Goal: Navigation & Orientation: Find specific page/section

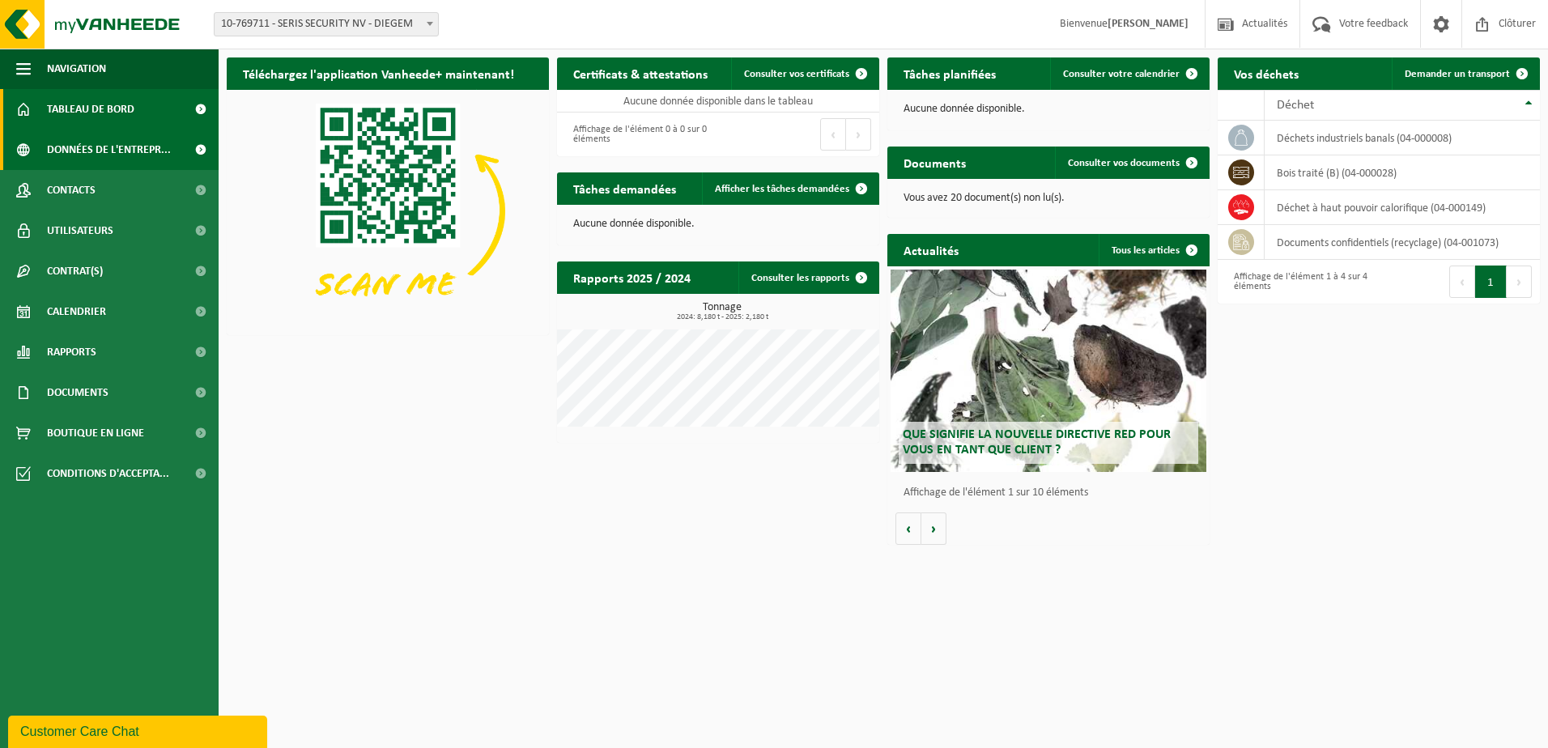
drag, startPoint x: 100, startPoint y: 96, endPoint x: 82, endPoint y: 145, distance: 52.0
click at [100, 96] on span "Tableau de bord" at bounding box center [90, 109] width 87 height 40
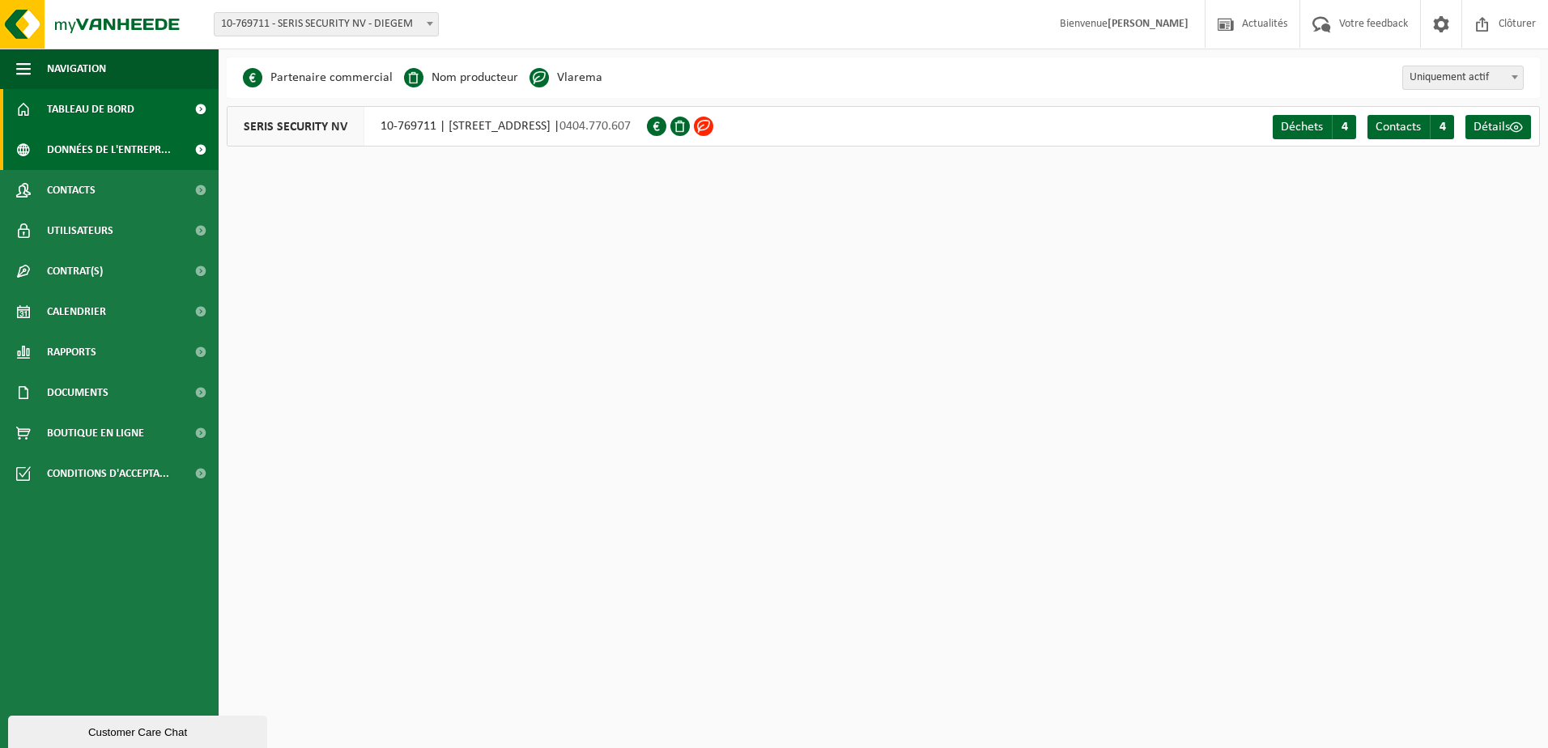
click at [91, 106] on span "Tableau de bord" at bounding box center [90, 109] width 87 height 40
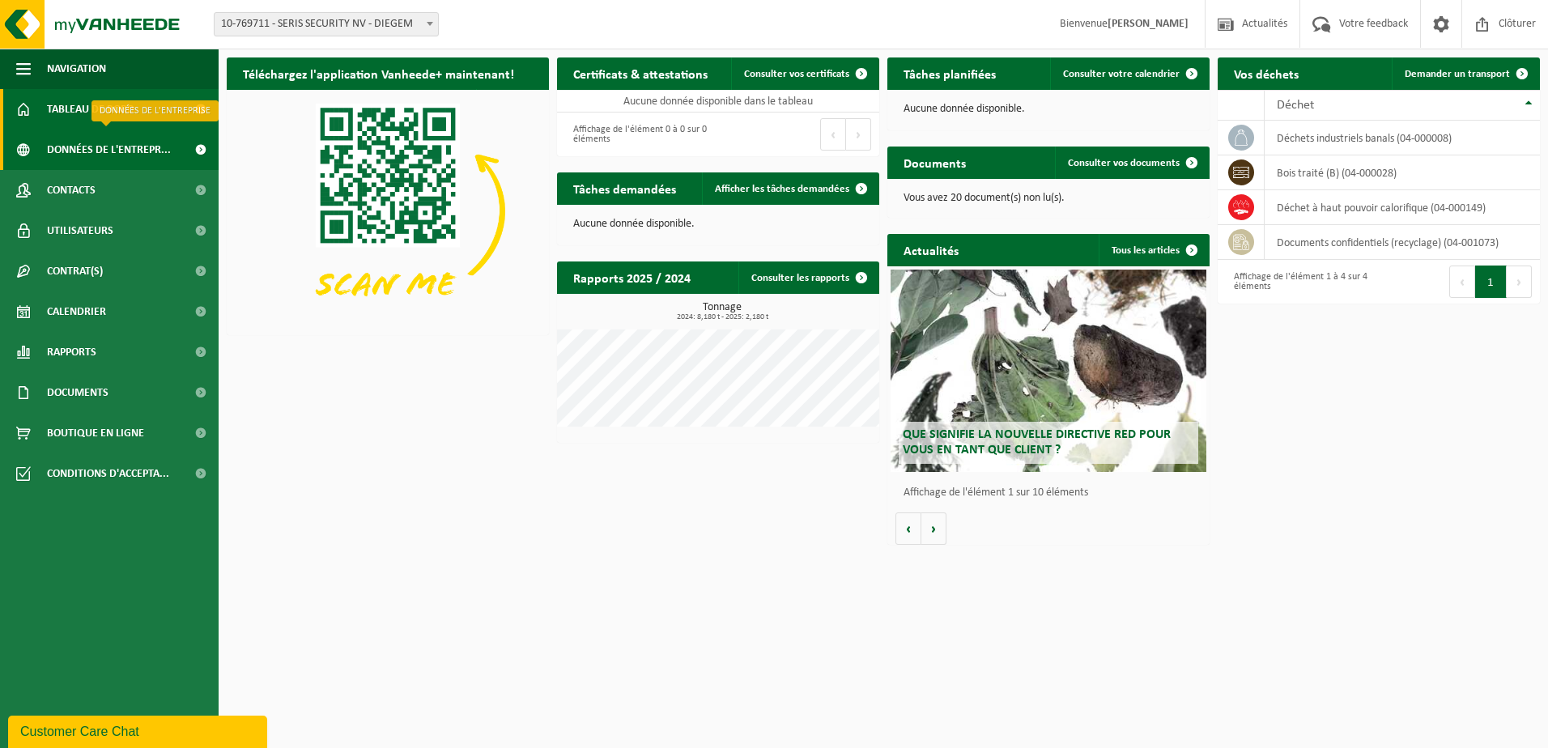
click at [76, 151] on span "Données de l'entrepr..." at bounding box center [109, 150] width 124 height 40
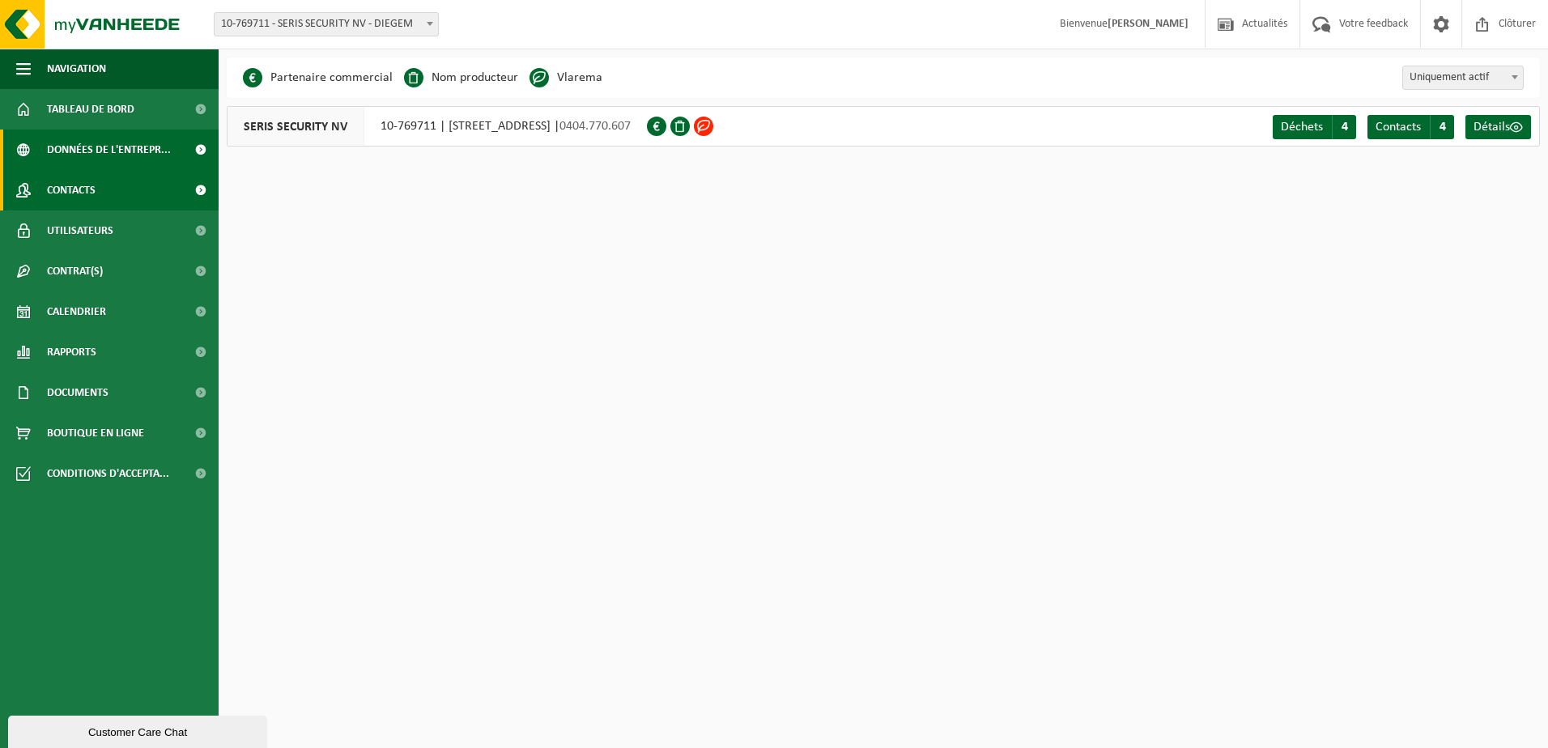
click at [60, 193] on span "Contacts" at bounding box center [71, 190] width 49 height 40
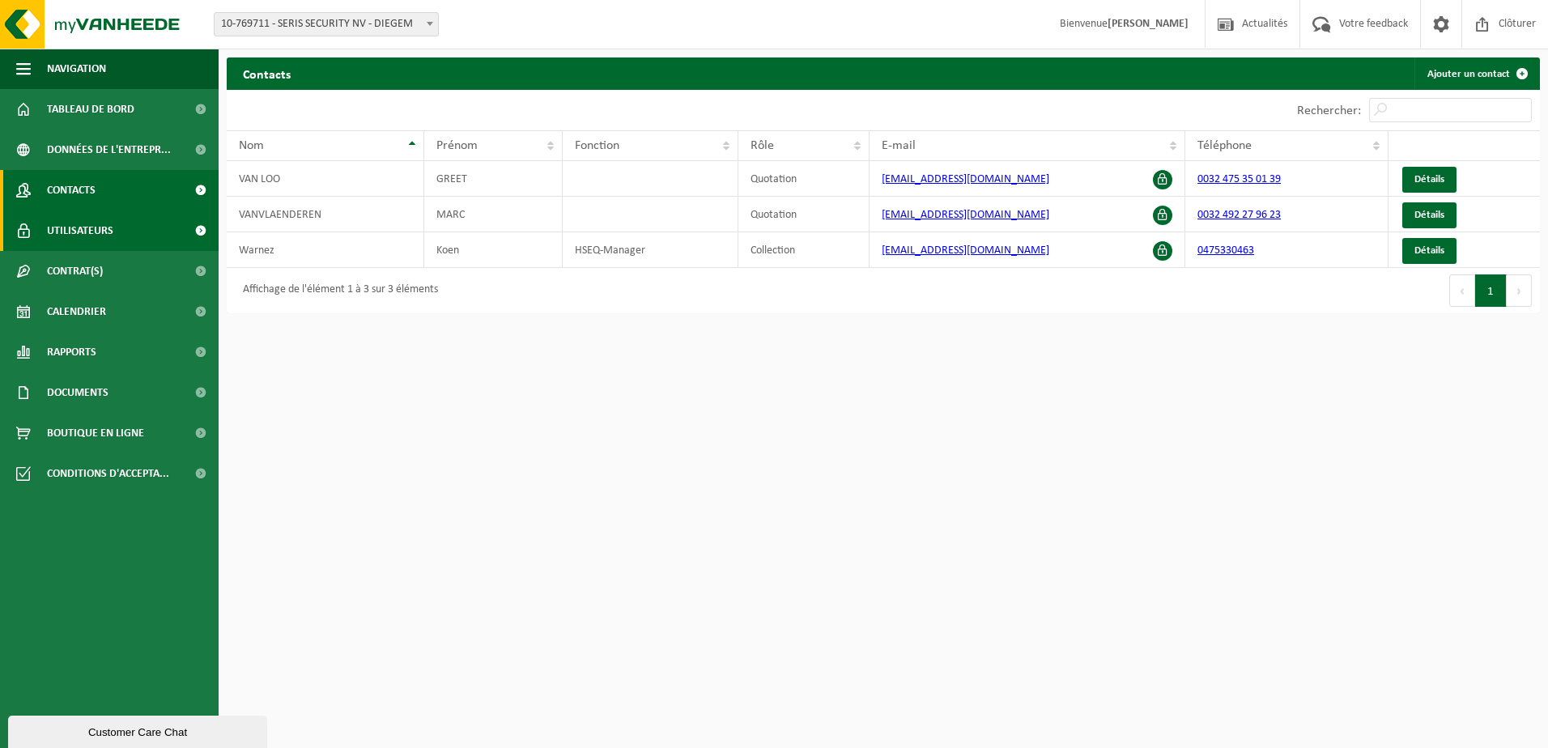
click at [79, 236] on span "Utilisateurs" at bounding box center [80, 230] width 66 height 40
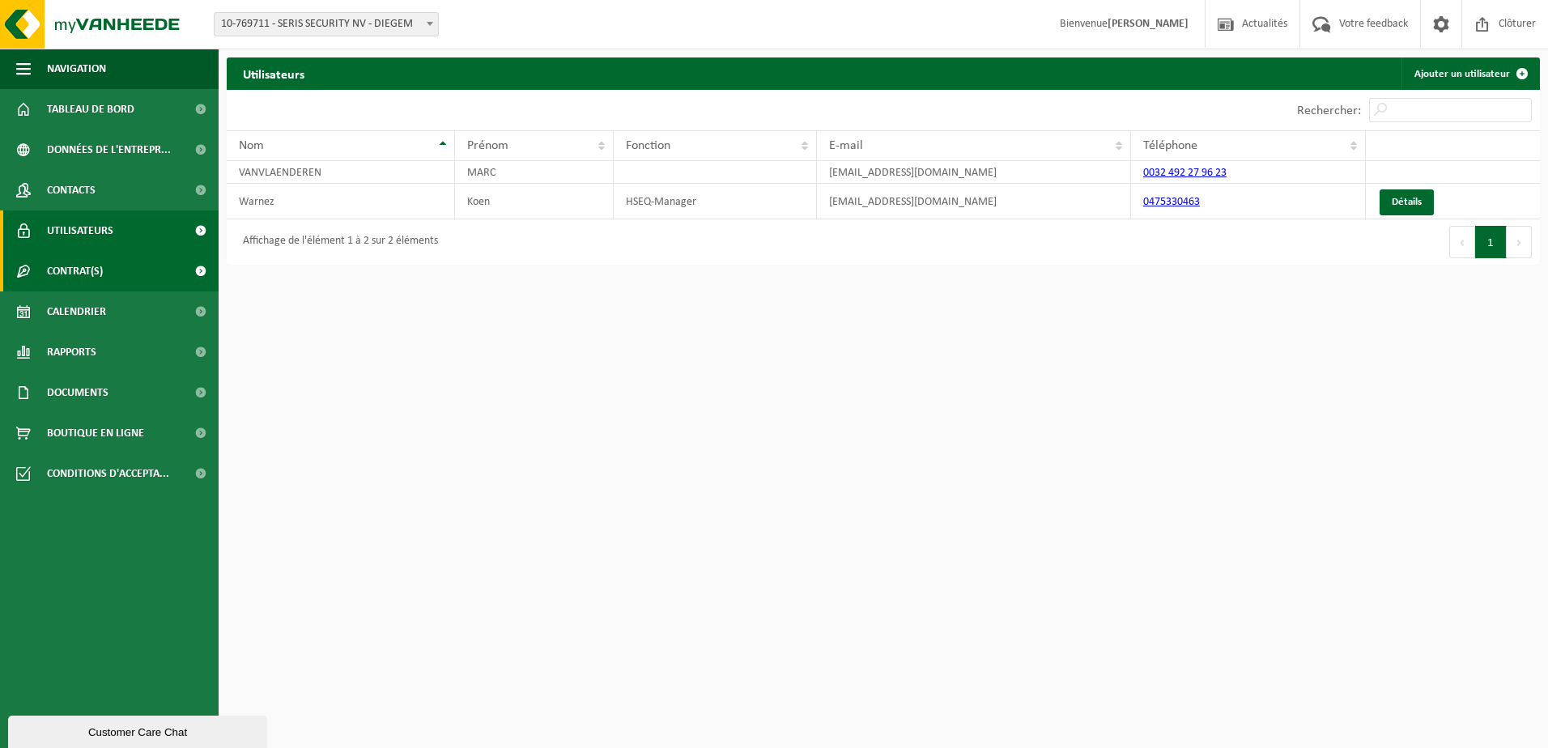
click at [74, 271] on span "Contrat(s)" at bounding box center [75, 271] width 56 height 40
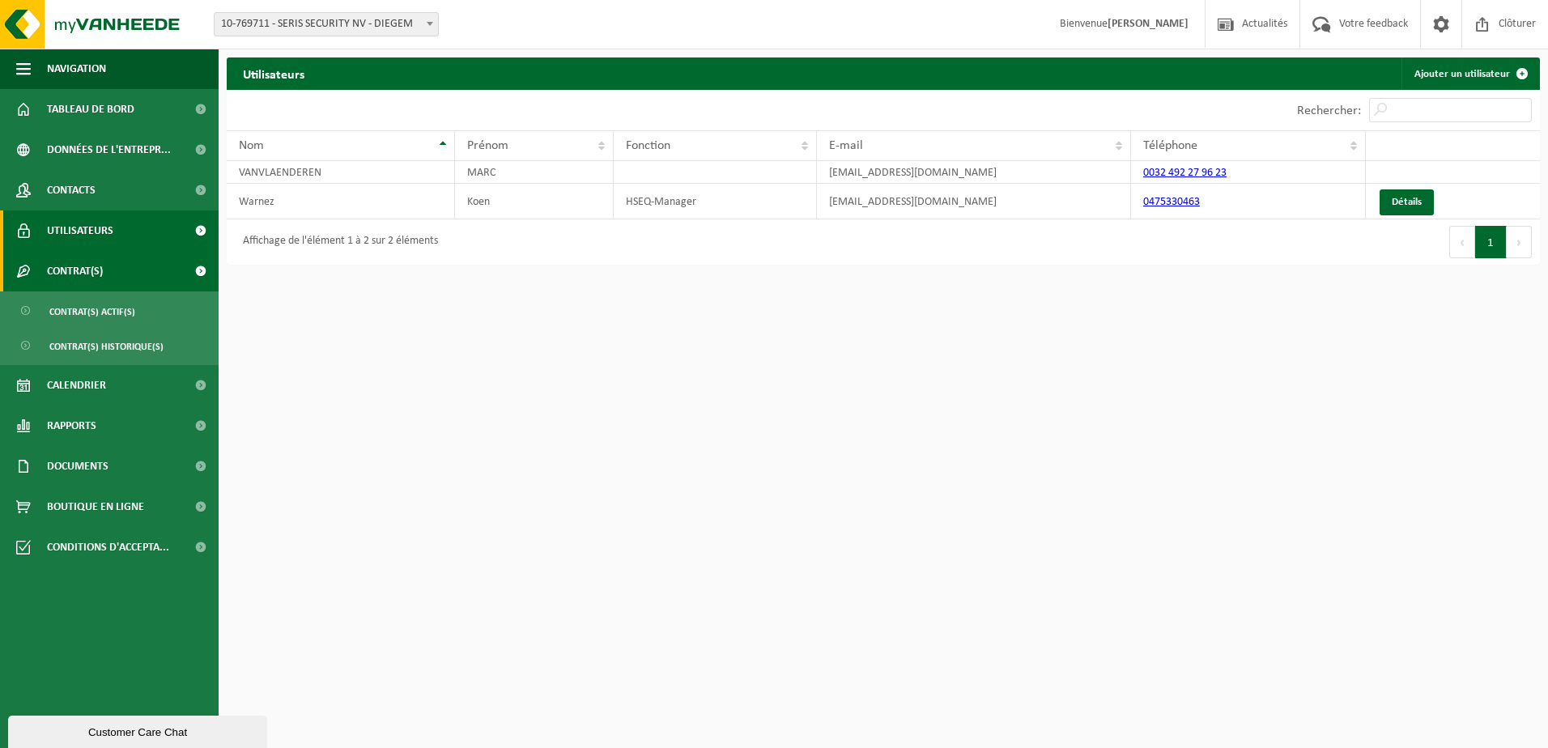
click at [73, 270] on span "Contrat(s)" at bounding box center [75, 271] width 56 height 40
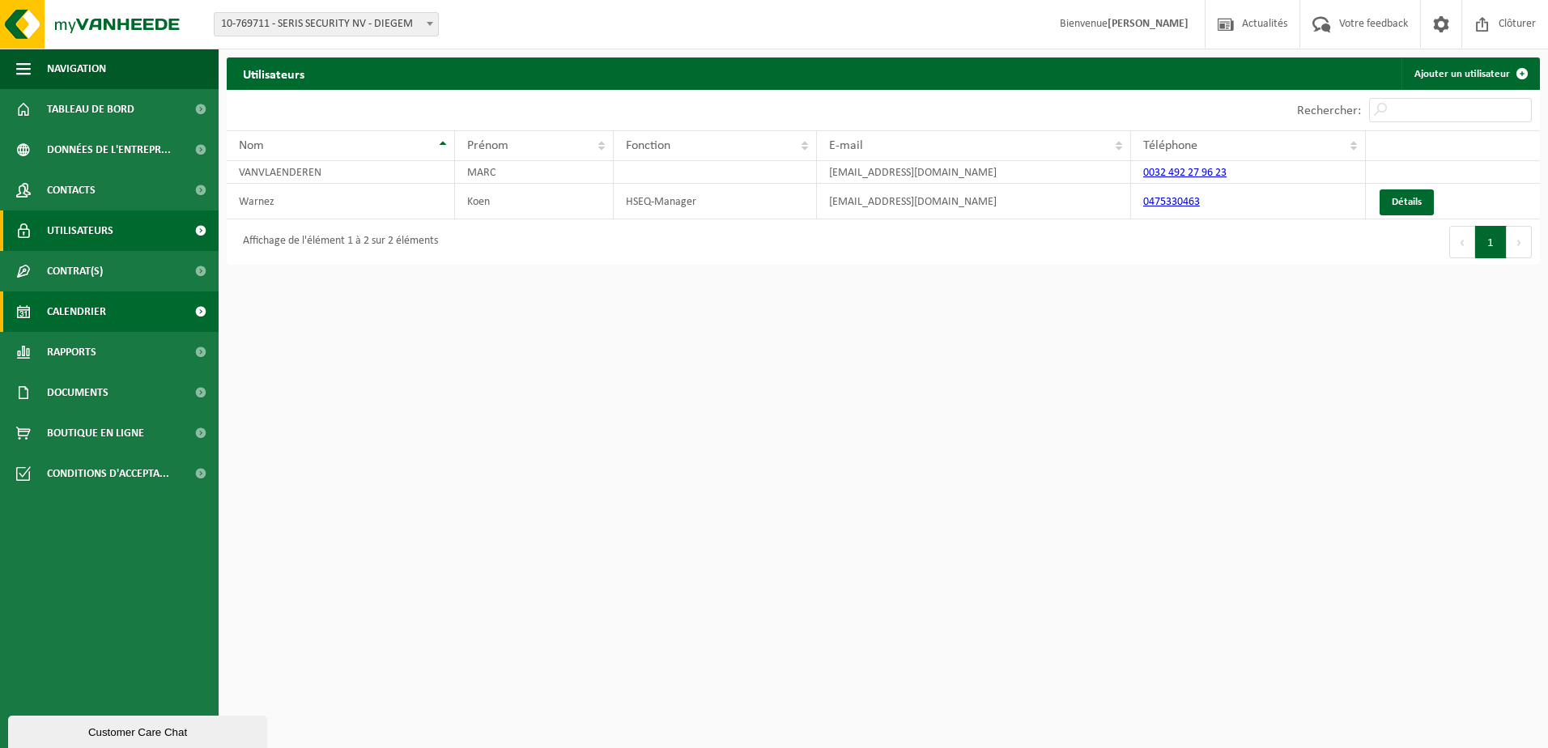
click at [85, 326] on span "Calendrier" at bounding box center [76, 311] width 59 height 40
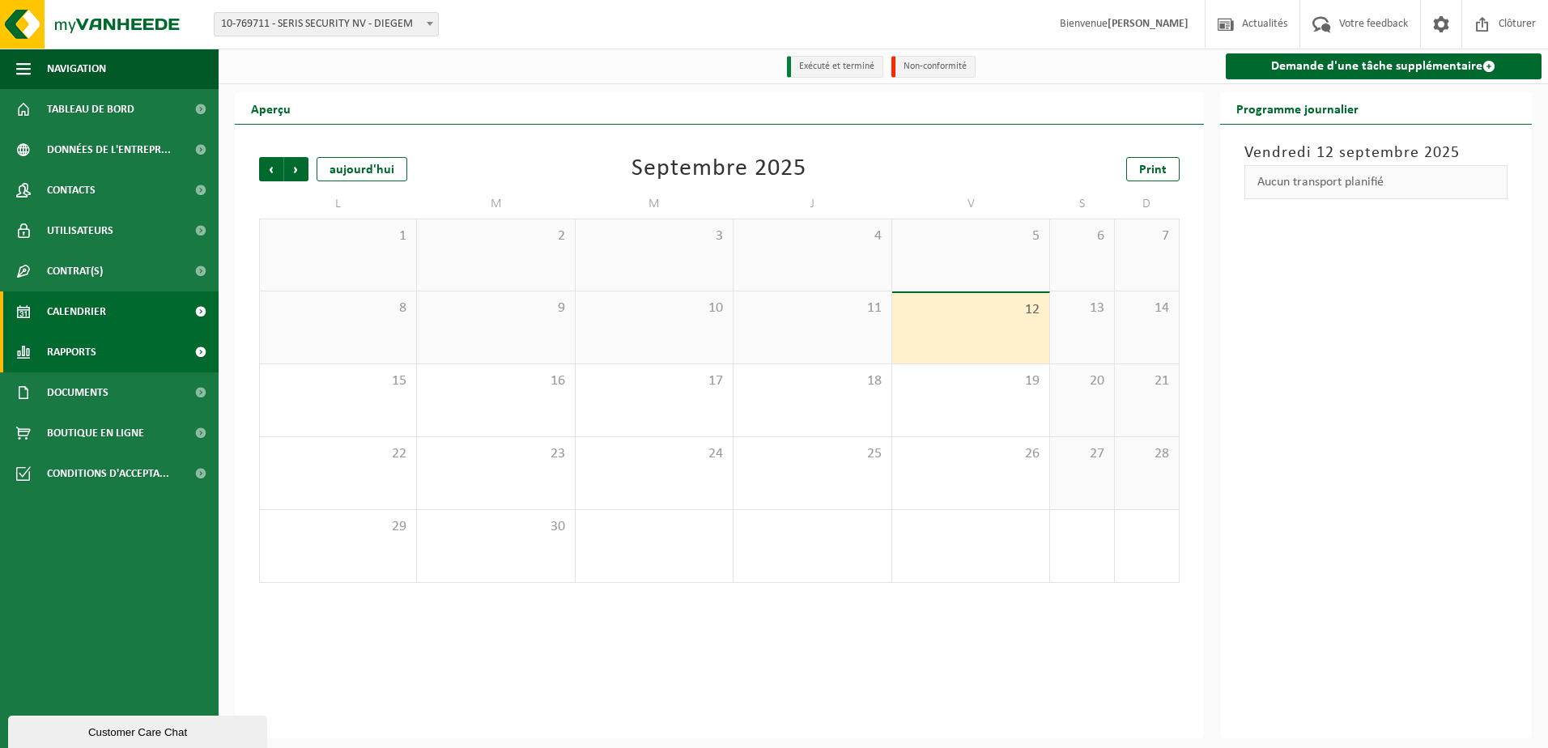
click at [76, 363] on span "Rapports" at bounding box center [71, 352] width 49 height 40
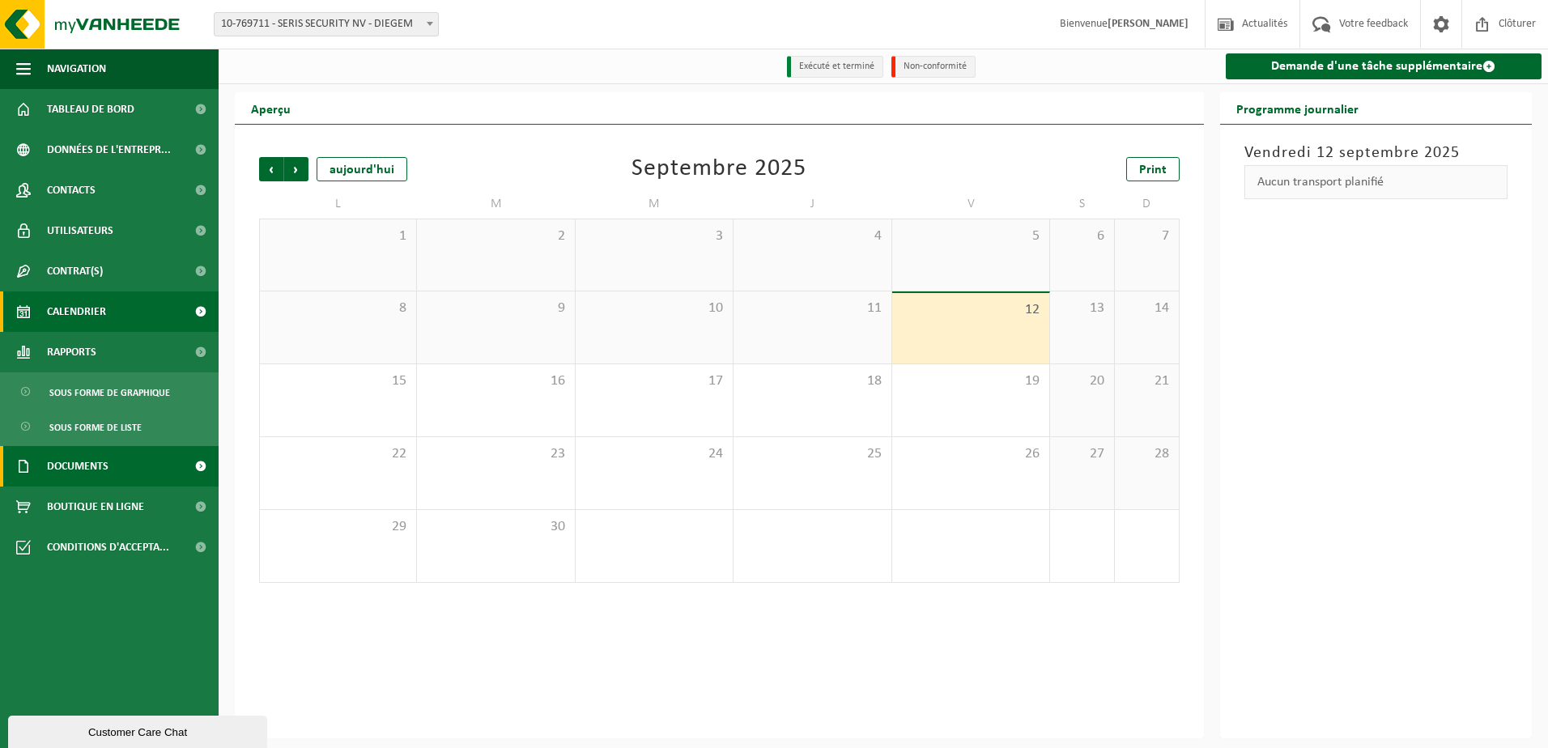
click at [70, 466] on span "Documents" at bounding box center [78, 466] width 62 height 40
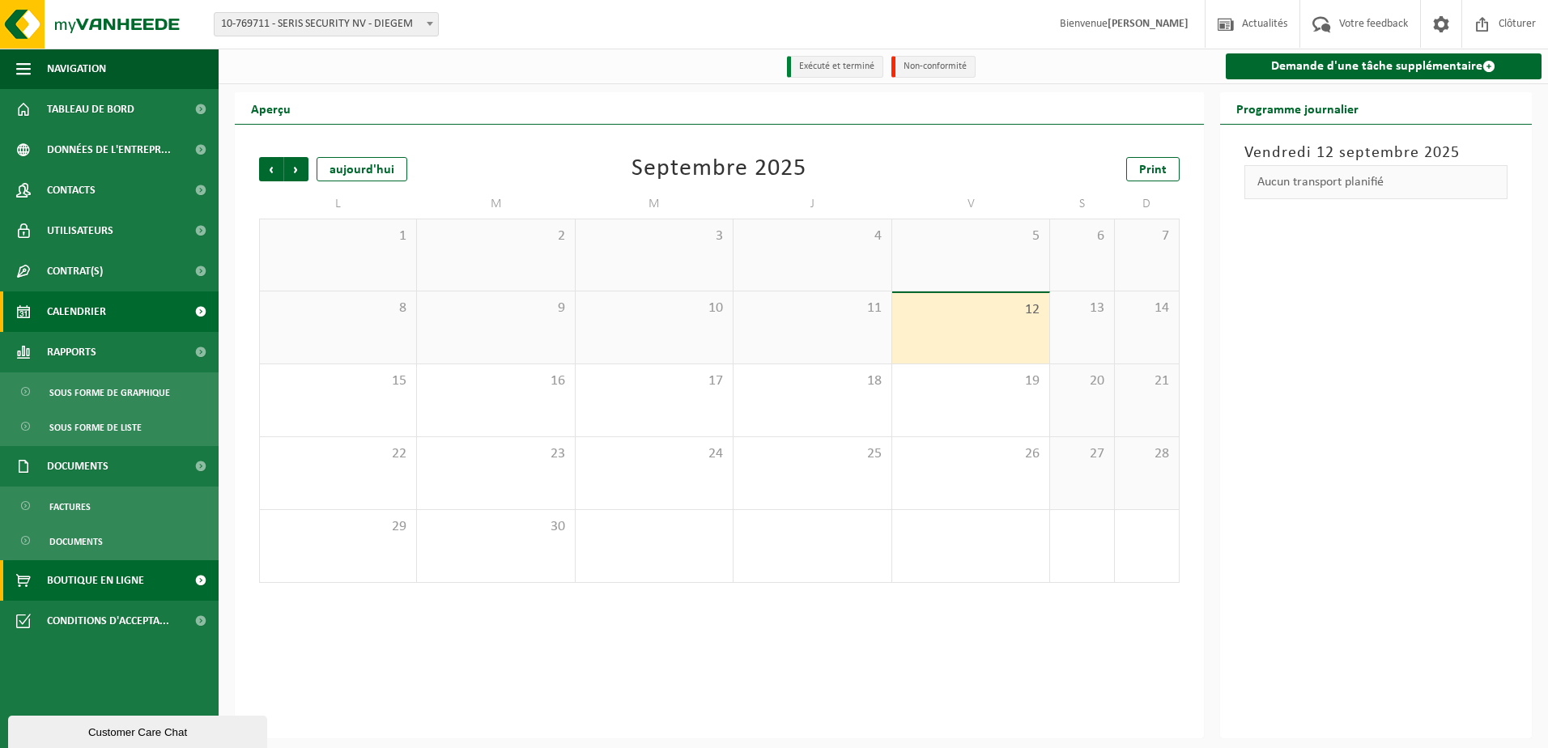
click at [84, 585] on span "Boutique en ligne" at bounding box center [95, 580] width 97 height 40
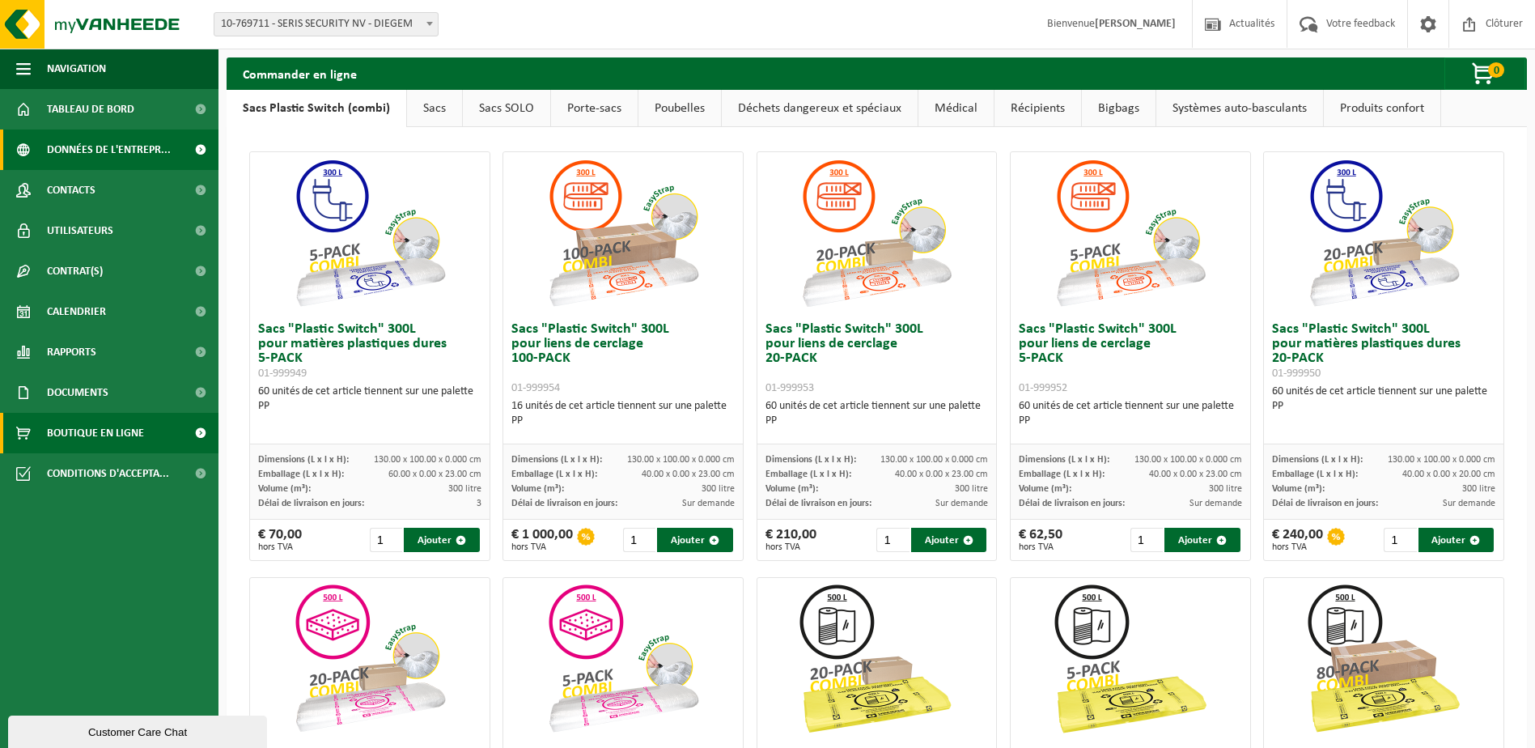
drag, startPoint x: 81, startPoint y: 116, endPoint x: 79, endPoint y: 133, distance: 17.2
click at [81, 116] on span "Tableau de bord" at bounding box center [90, 109] width 87 height 40
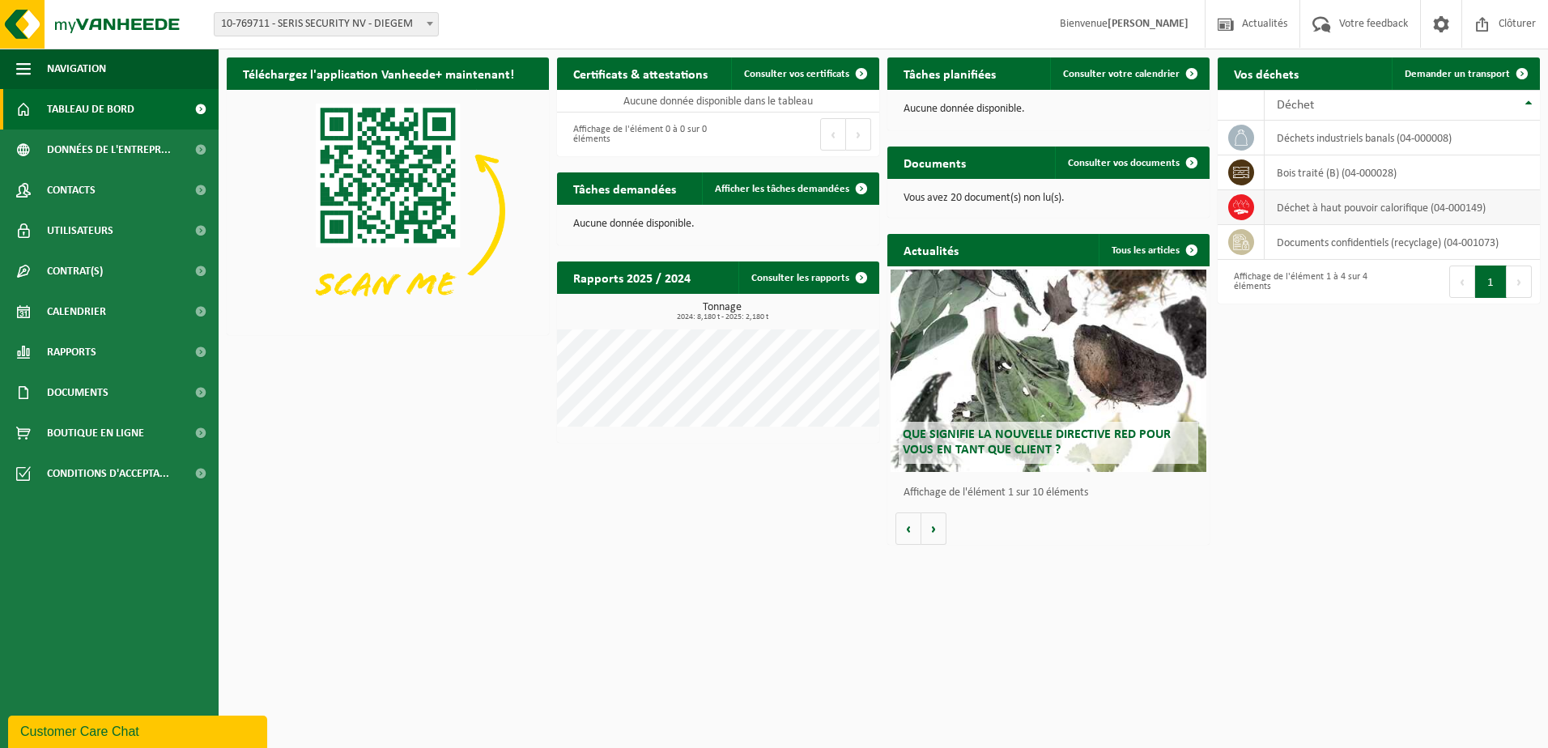
click at [1331, 215] on td "déchet à haut pouvoir calorifique (04-000149)" at bounding box center [1401, 207] width 275 height 35
click at [1242, 199] on icon at bounding box center [1241, 207] width 16 height 16
click at [1439, 206] on td "déchet à haut pouvoir calorifique (04-000149)" at bounding box center [1401, 207] width 275 height 35
click at [1381, 210] on td "déchet à haut pouvoir calorifique (04-000149)" at bounding box center [1401, 207] width 275 height 35
click at [1239, 204] on icon at bounding box center [1241, 207] width 16 height 16
